Goal: Task Accomplishment & Management: Manage account settings

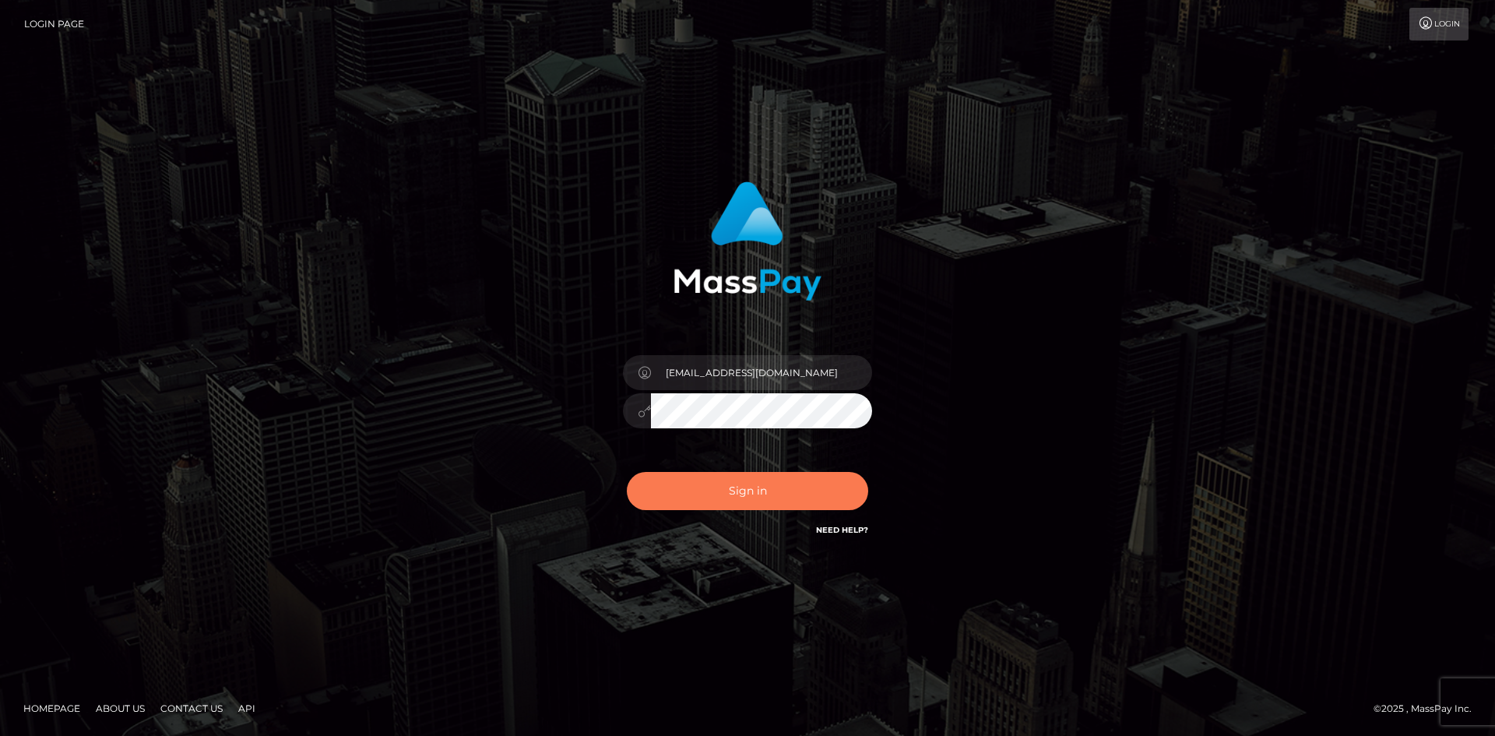
click at [763, 500] on button "Sign in" at bounding box center [747, 491] width 241 height 38
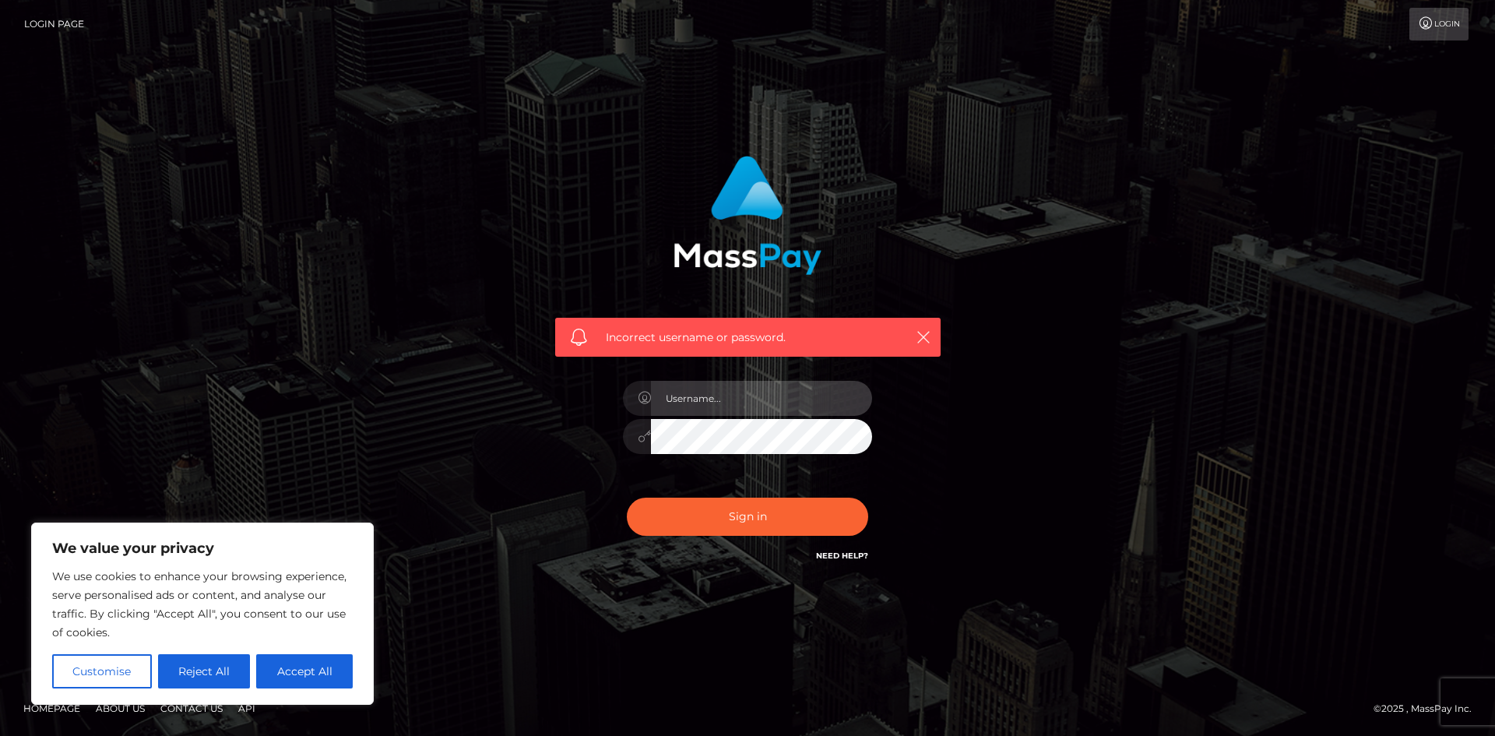
click at [745, 393] on input "text" at bounding box center [761, 398] width 221 height 35
type input "pumpkachan@gmail.com"
click at [752, 509] on button "Sign in" at bounding box center [747, 517] width 241 height 38
click at [1442, 23] on link "Login" at bounding box center [1439, 24] width 59 height 33
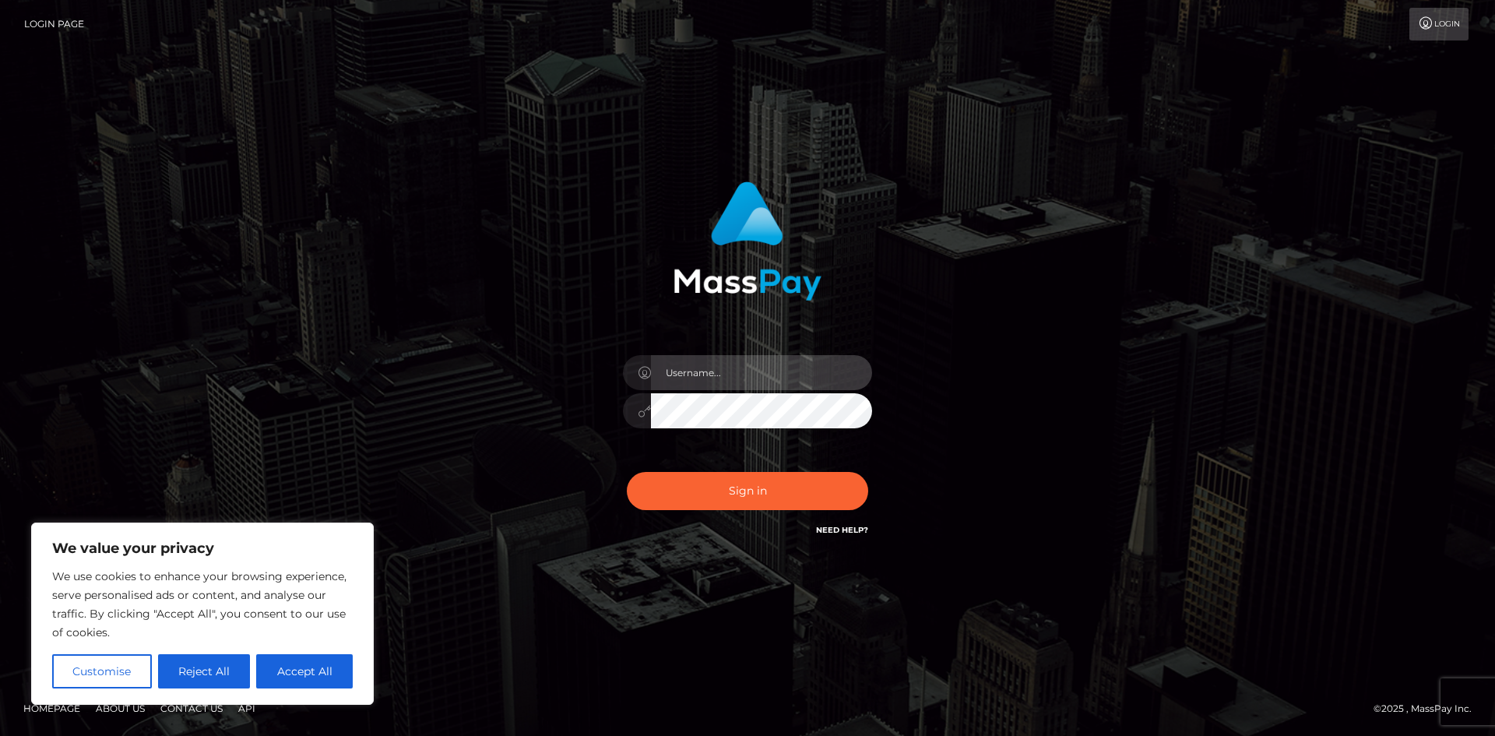
click at [713, 375] on input "text" at bounding box center [761, 372] width 221 height 35
type input "pumpkachan@gmail.com"
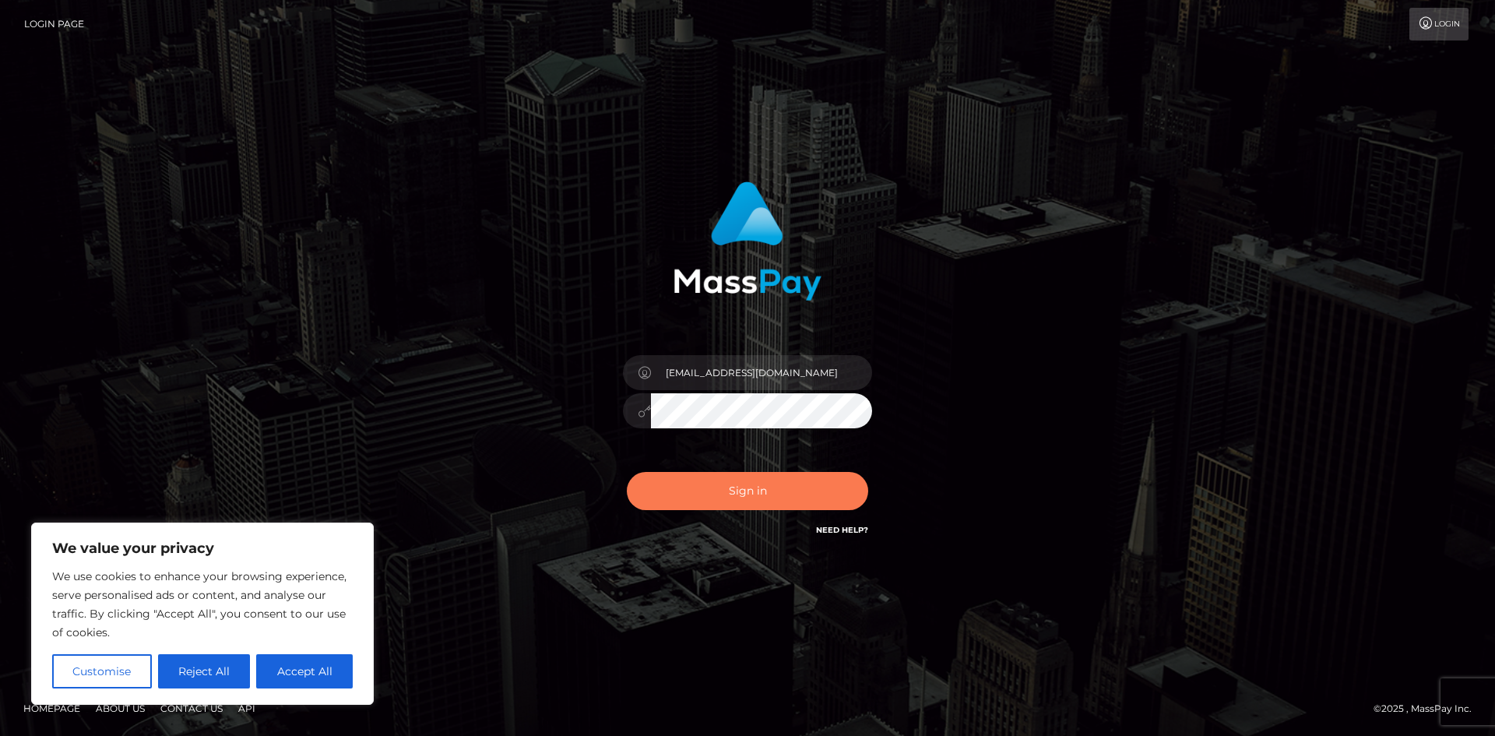
click at [740, 485] on button "Sign in" at bounding box center [747, 491] width 241 height 38
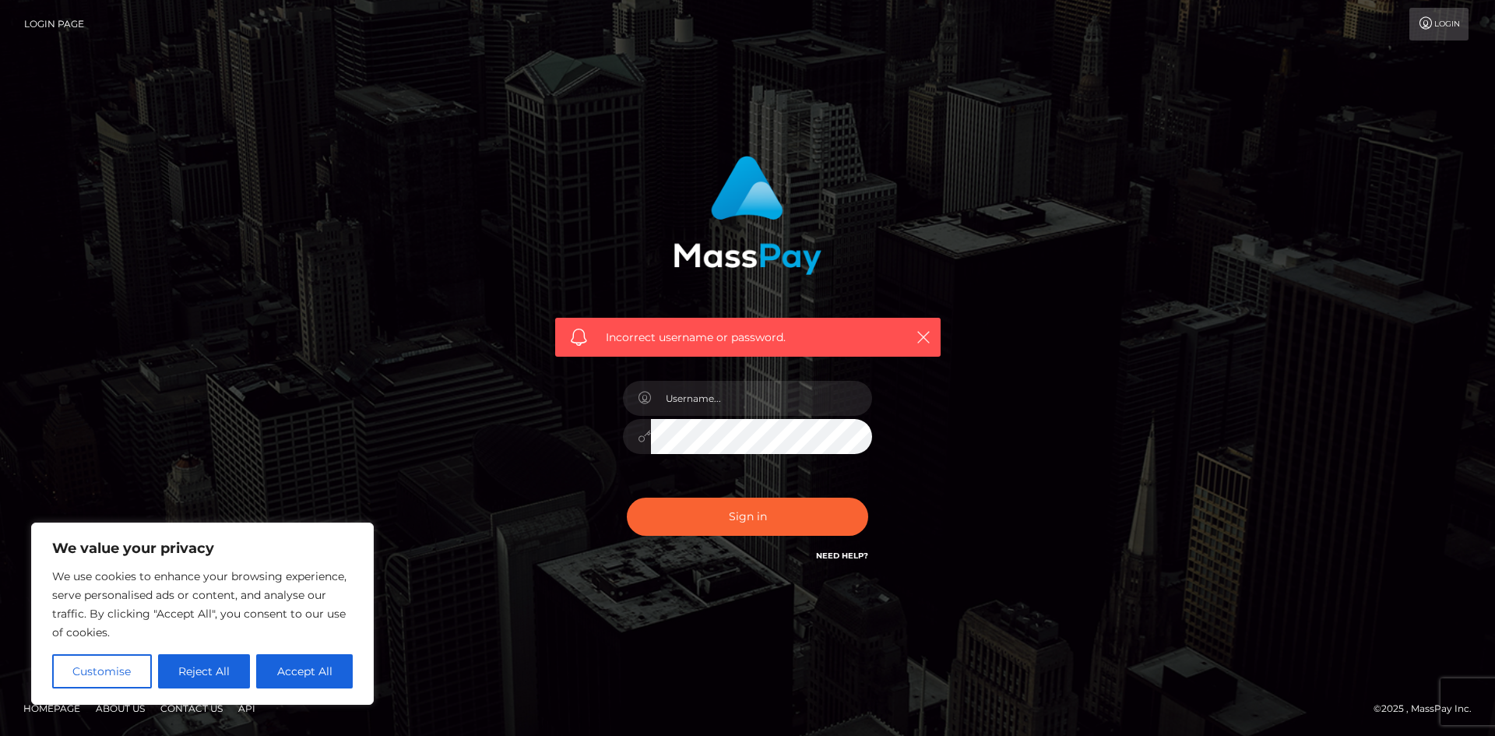
click at [266, 359] on div "Incorrect username or password." at bounding box center [747, 367] width 1495 height 681
